Goal: Task Accomplishment & Management: Use online tool/utility

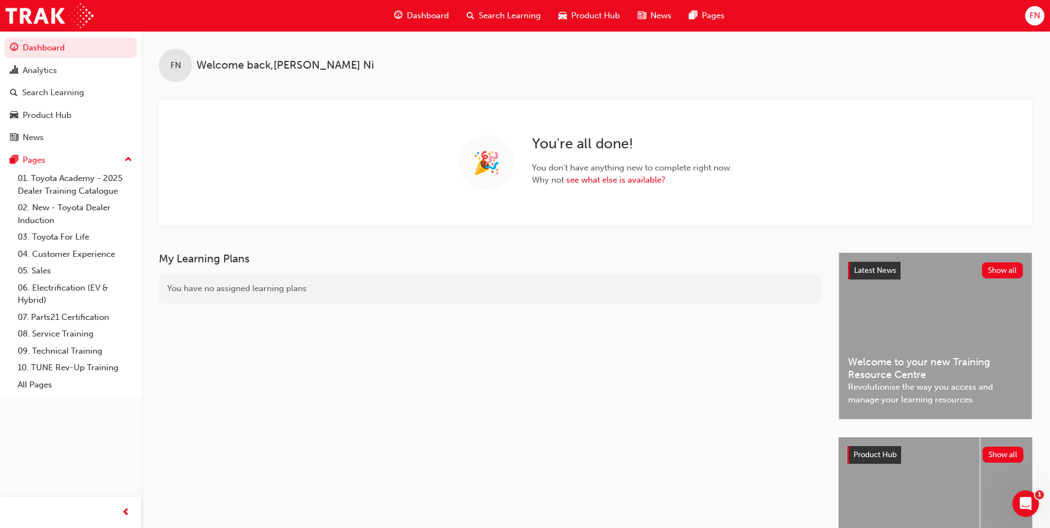
click at [1028, 12] on div "FN" at bounding box center [1034, 15] width 19 height 19
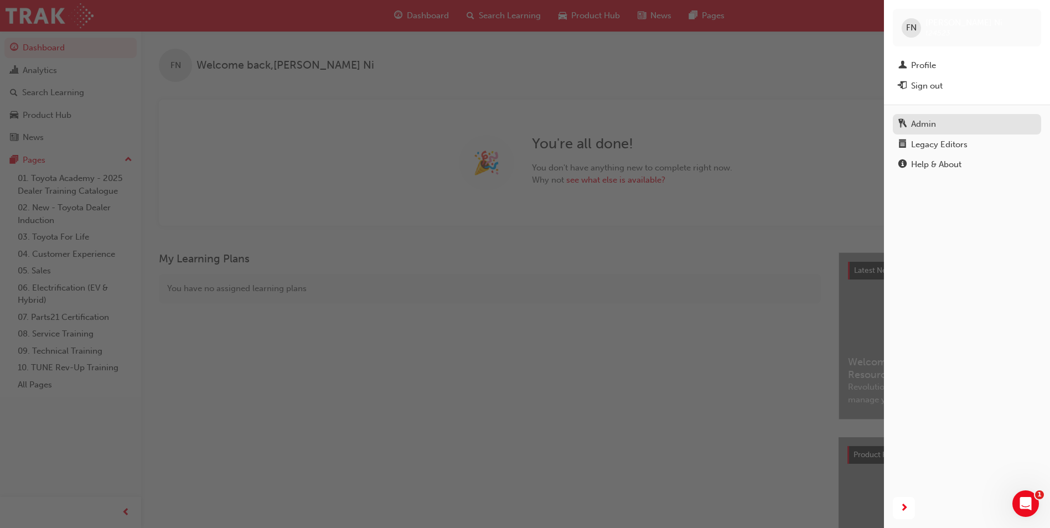
click at [931, 122] on div "Admin" at bounding box center [923, 124] width 25 height 13
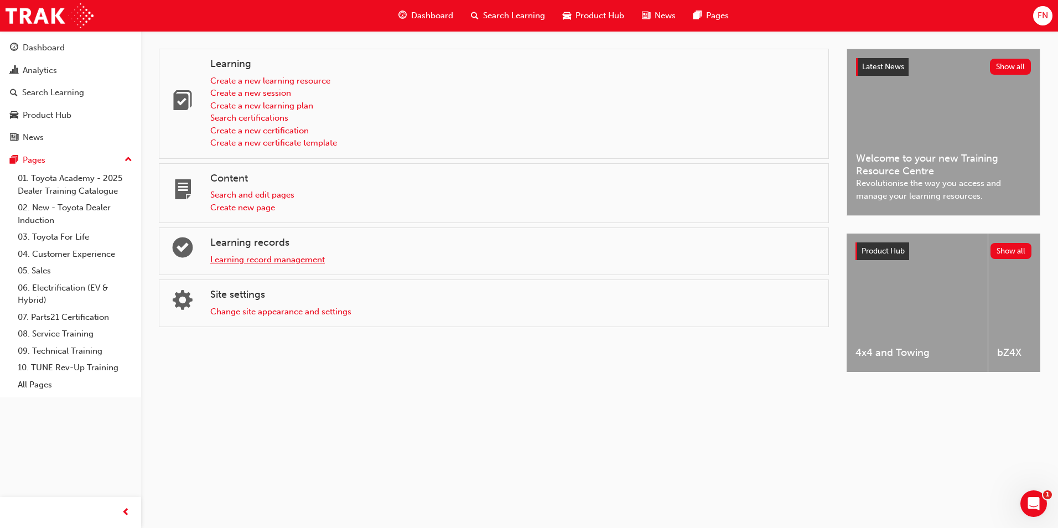
click at [286, 260] on link "Learning record management" at bounding box center [267, 260] width 115 height 10
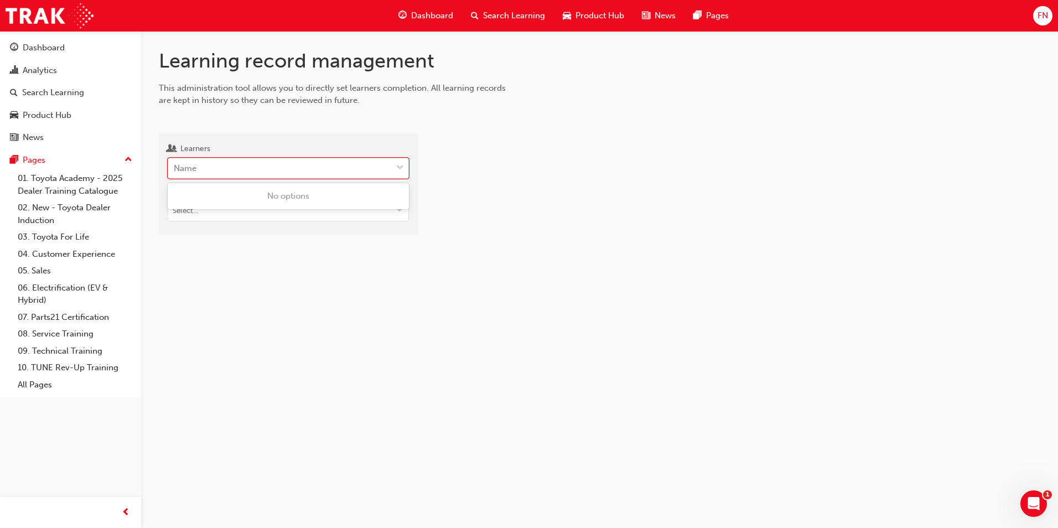
click at [288, 174] on div "Name" at bounding box center [280, 168] width 224 height 19
click at [175, 173] on input "Learners 0 results available. Use Up and Down to choose options, press Enter to…" at bounding box center [174, 167] width 1 height 9
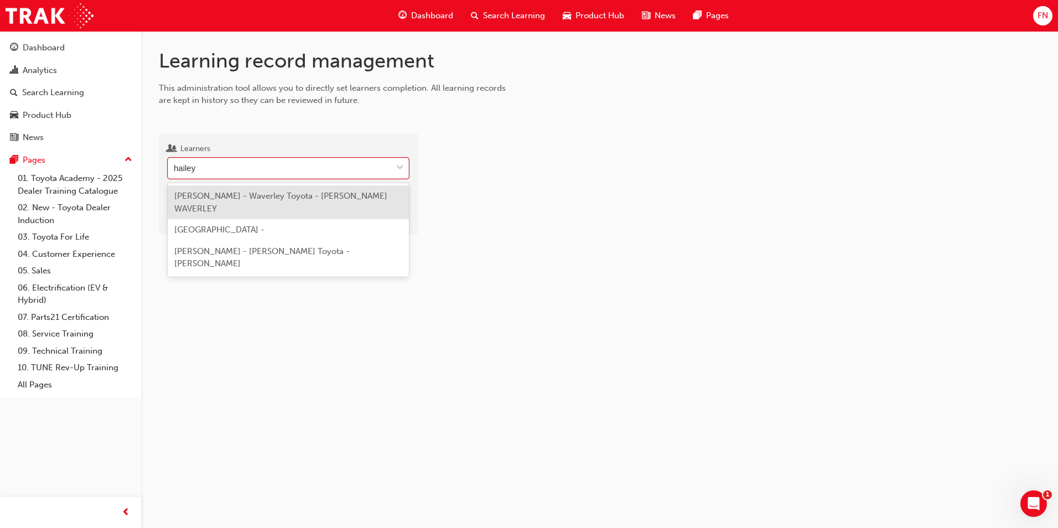
type input "hailey"
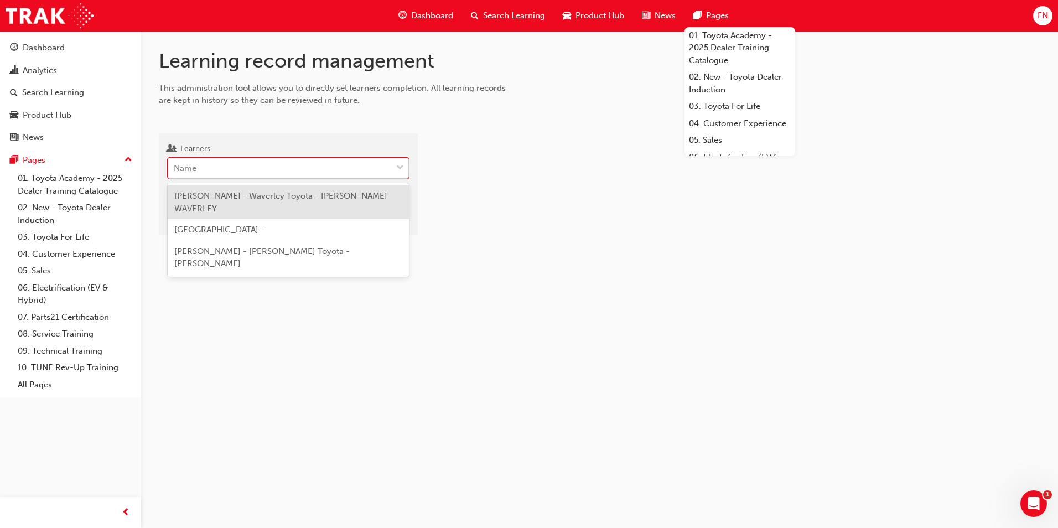
click at [258, 168] on div "Name" at bounding box center [280, 168] width 224 height 19
click at [175, 168] on input "Learners option Hailey Atkins - Waverley Toyota - GLEN WAVERLEY focused, 1 of 3…" at bounding box center [174, 167] width 1 height 9
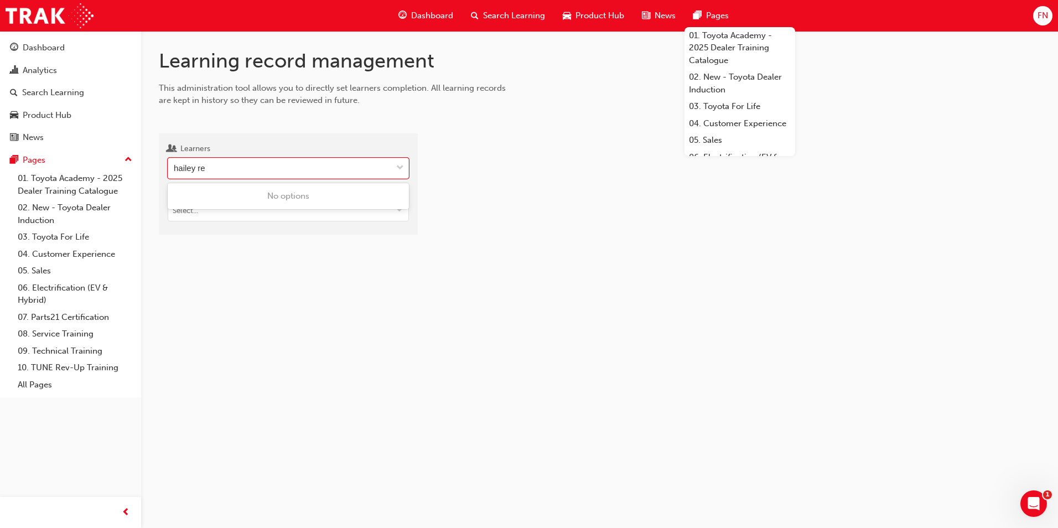
type input "hailey re"
drag, startPoint x: 480, startPoint y: 452, endPoint x: 492, endPoint y: 468, distance: 20.6
click at [484, 456] on div "Learning record management This administration tool allows you to directly set …" at bounding box center [529, 264] width 1058 height 528
